Goal: Task Accomplishment & Management: Manage account settings

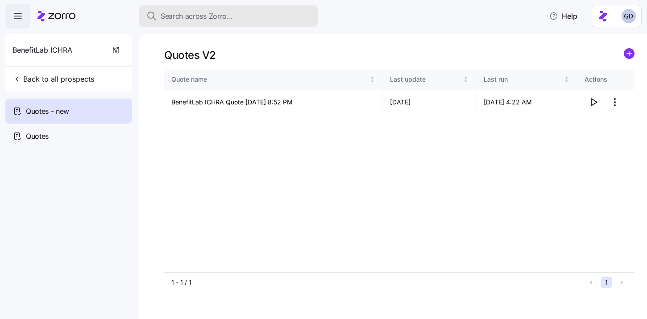
click at [231, 21] on span "Search across Zorro..." at bounding box center [197, 16] width 72 height 11
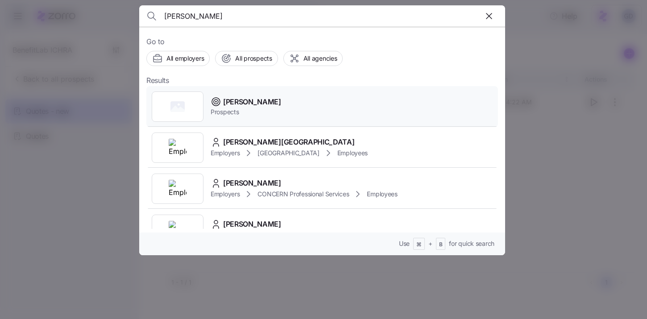
type input "[PERSON_NAME]"
click at [234, 111] on span "Prospects" at bounding box center [246, 112] width 71 height 9
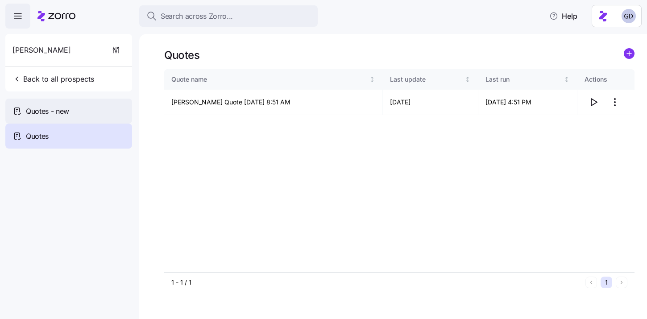
click at [56, 107] on span "Quotes - new" at bounding box center [47, 111] width 43 height 11
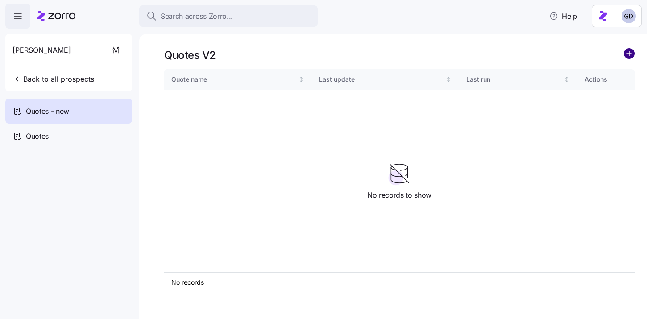
click at [632, 52] on circle "add icon" at bounding box center [630, 54] width 10 height 10
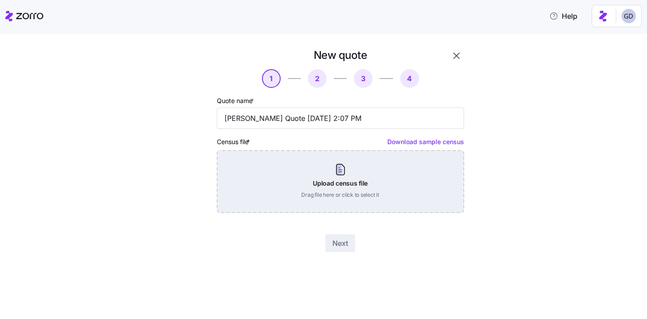
click at [314, 199] on div "Upload census file Drag file here or click to select it" at bounding box center [340, 181] width 247 height 62
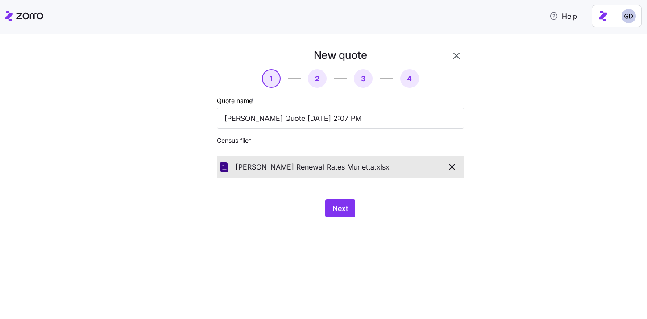
click at [339, 218] on div "New quote 1 2 3 4 Quote name * [PERSON_NAME] Quote [DATE] 2:07 PM Census file *…" at bounding box center [330, 138] width 312 height 180
click at [339, 212] on span "Next" at bounding box center [341, 208] width 16 height 11
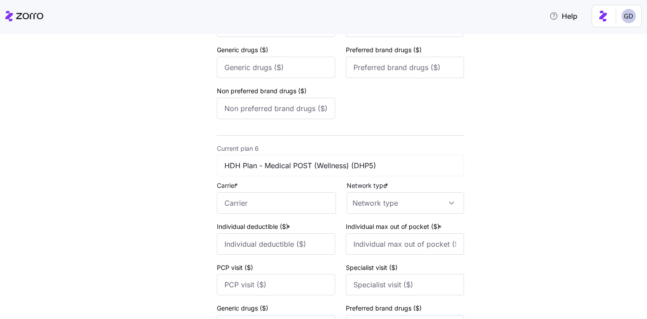
scroll to position [1445, 0]
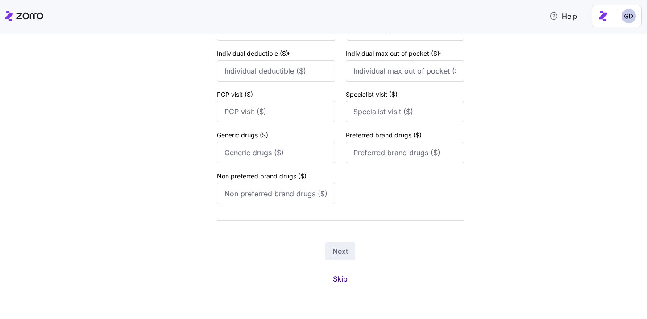
click at [342, 281] on span "Skip" at bounding box center [340, 279] width 15 height 11
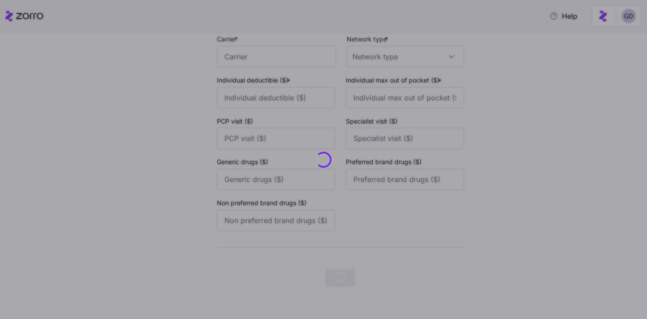
scroll to position [0, 0]
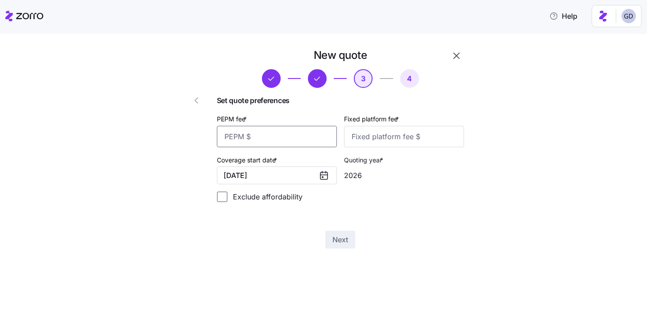
click at [283, 137] on input "PEPM fee *" at bounding box center [277, 136] width 120 height 21
type input "50"
type input "100"
click at [346, 240] on span "Next" at bounding box center [341, 239] width 16 height 11
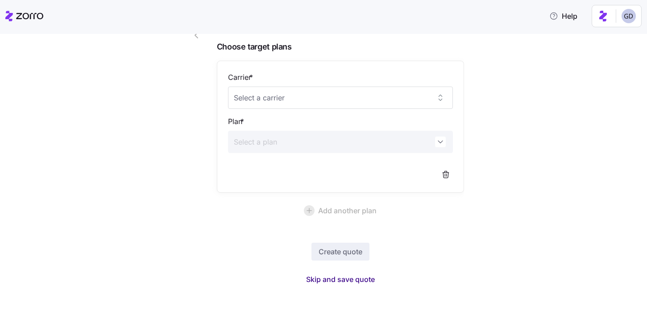
click at [356, 274] on button "Skip and save quote" at bounding box center [340, 279] width 83 height 16
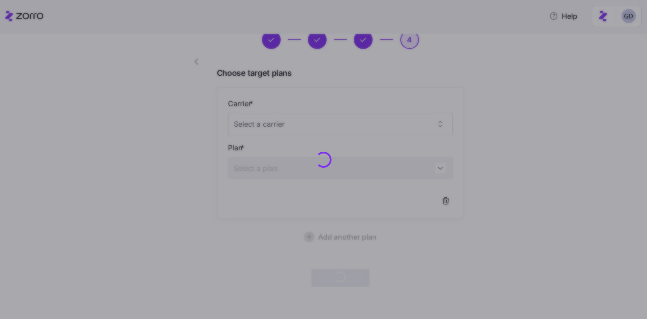
scroll to position [38, 0]
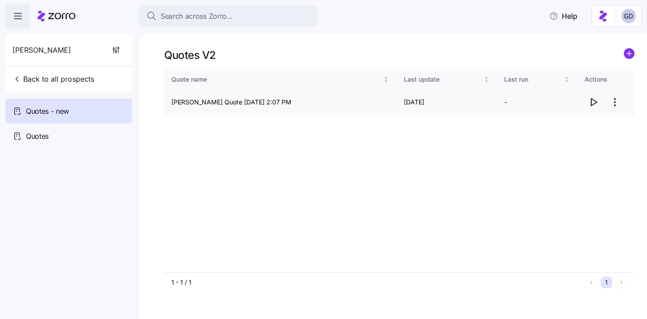
click at [594, 100] on icon "button" at bounding box center [595, 102] width 6 height 7
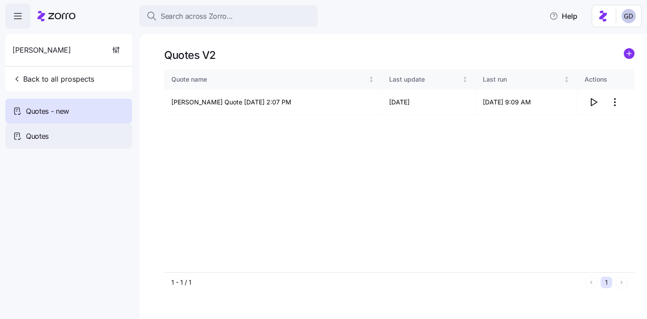
click at [53, 141] on div "Quotes" at bounding box center [68, 136] width 127 height 25
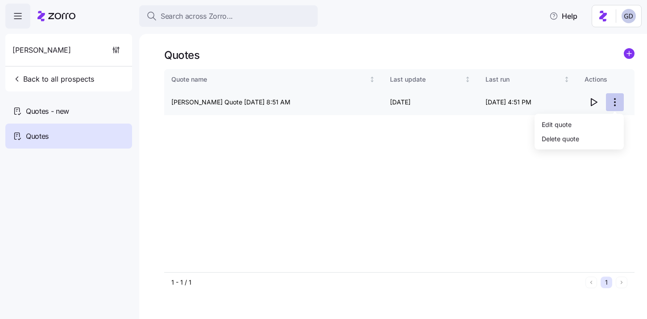
click at [609, 106] on html "Search across Zorro... Help [PERSON_NAME] Back to all prospects Quotes - new Qu…" at bounding box center [323, 157] width 647 height 314
click at [568, 124] on div "Edit quote" at bounding box center [557, 124] width 30 height 10
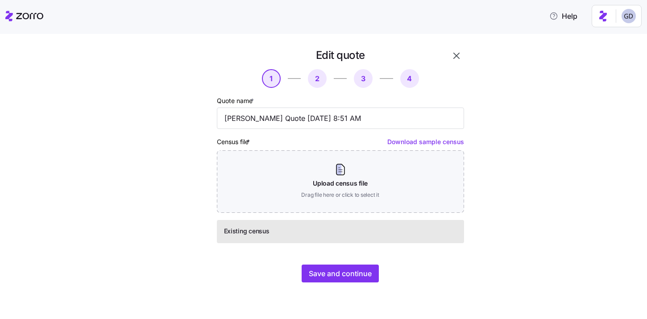
click at [349, 263] on div "Edit quote 1 2 3 4 Quote name * [PERSON_NAME] Quote [DATE] 8:51 AM Census file …" at bounding box center [340, 166] width 254 height 242
click at [349, 278] on span "Save and continue" at bounding box center [340, 273] width 63 height 11
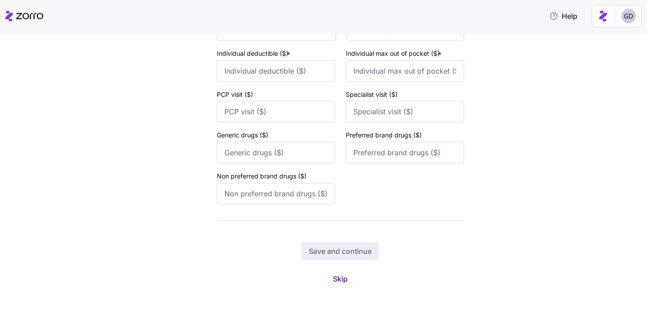
click at [342, 275] on span "Skip" at bounding box center [340, 279] width 15 height 11
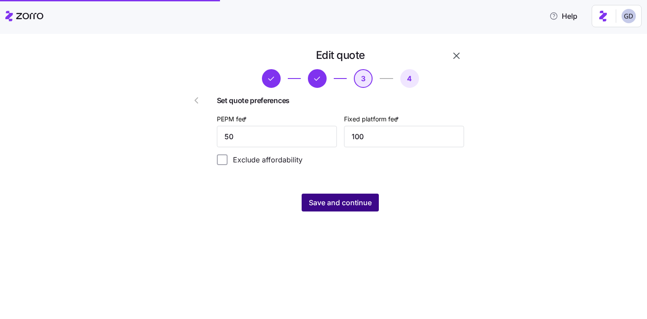
click at [319, 206] on span "Save and continue" at bounding box center [340, 202] width 63 height 11
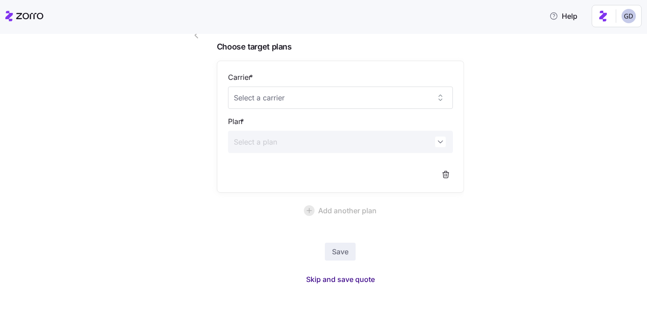
click at [346, 278] on span "Skip and save quote" at bounding box center [340, 279] width 69 height 11
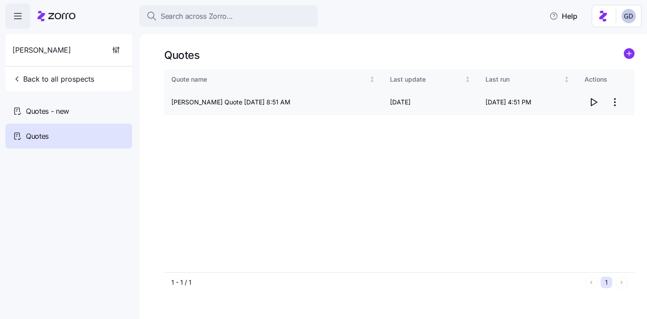
click at [592, 101] on icon "button" at bounding box center [595, 102] width 6 height 7
